Goal: Navigation & Orientation: Find specific page/section

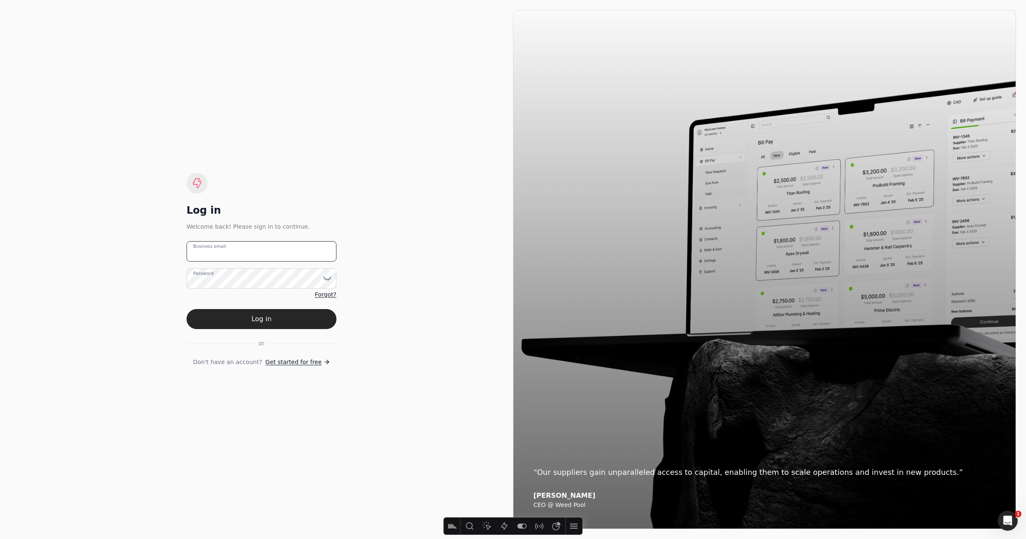
click at [249, 245] on email "Business email" at bounding box center [262, 251] width 150 height 20
type email "[EMAIL_ADDRESS][DOMAIN_NAME]"
click at [271, 325] on button "Log in" at bounding box center [262, 319] width 150 height 20
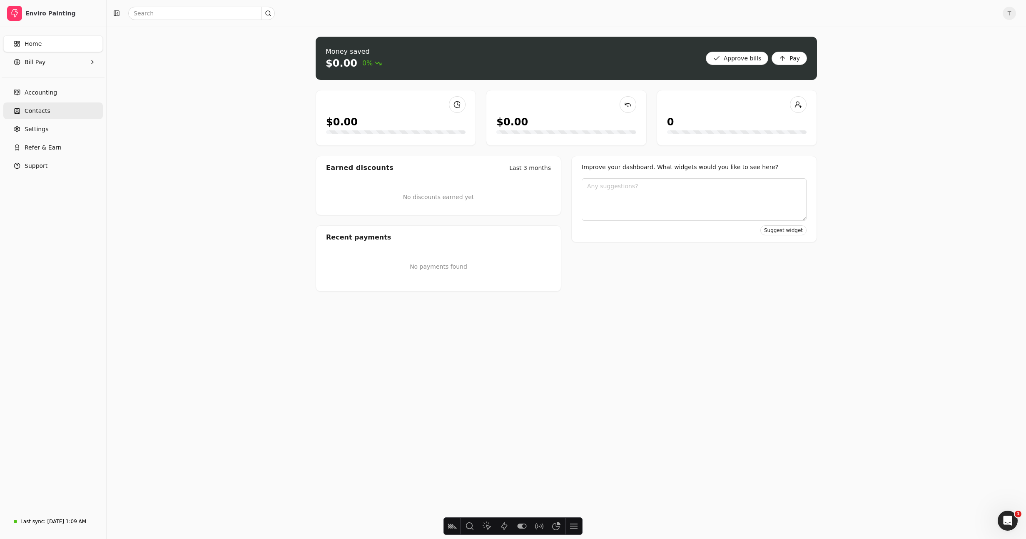
click at [50, 107] on link "Contacts" at bounding box center [53, 110] width 100 height 17
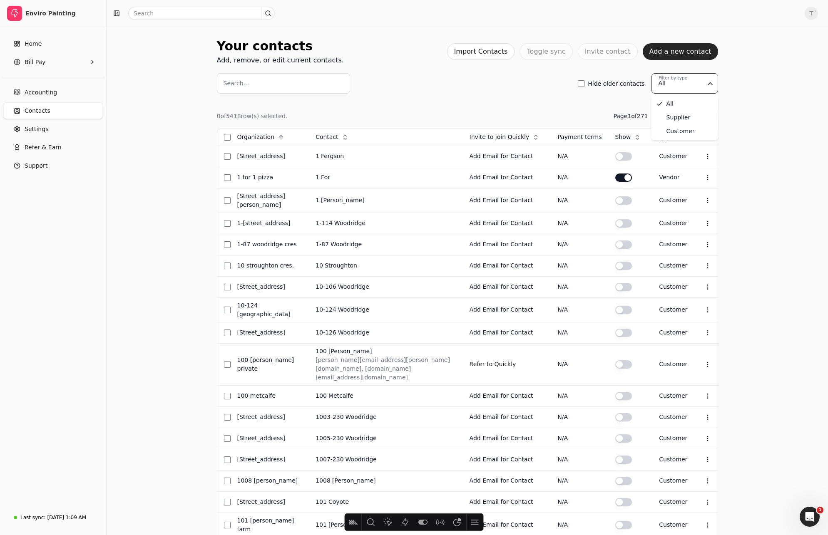
click at [677, 82] on html "Enviro Painting Home Bill Pay Accounting Contacts Settings Refer & Earn Support…" at bounding box center [414, 328] width 828 height 657
click at [773, 92] on html "Enviro Painting Home Bill Pay Accounting Contacts Settings Refer & Earn Support…" at bounding box center [414, 328] width 828 height 657
click at [688, 82] on html "Enviro Painting Home Bill Pay Accounting Contacts Settings Refer & Earn Support…" at bounding box center [414, 328] width 828 height 657
